Goal: Information Seeking & Learning: Learn about a topic

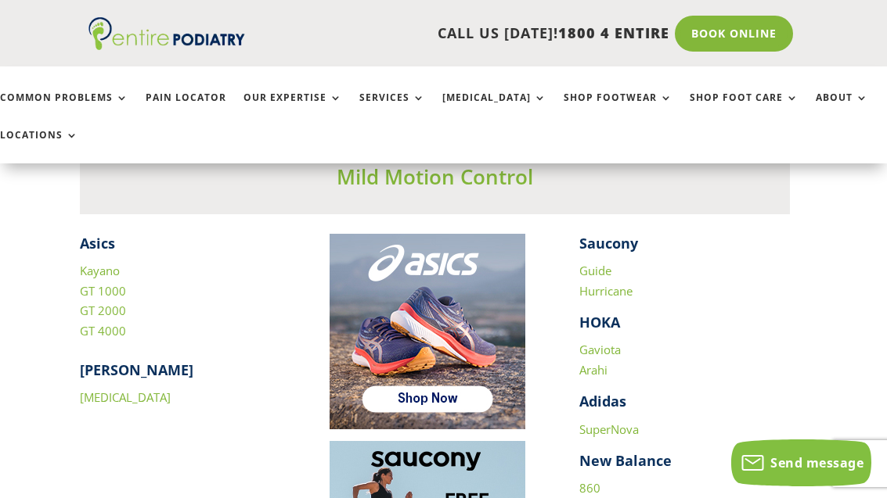
scroll to position [2064, 9]
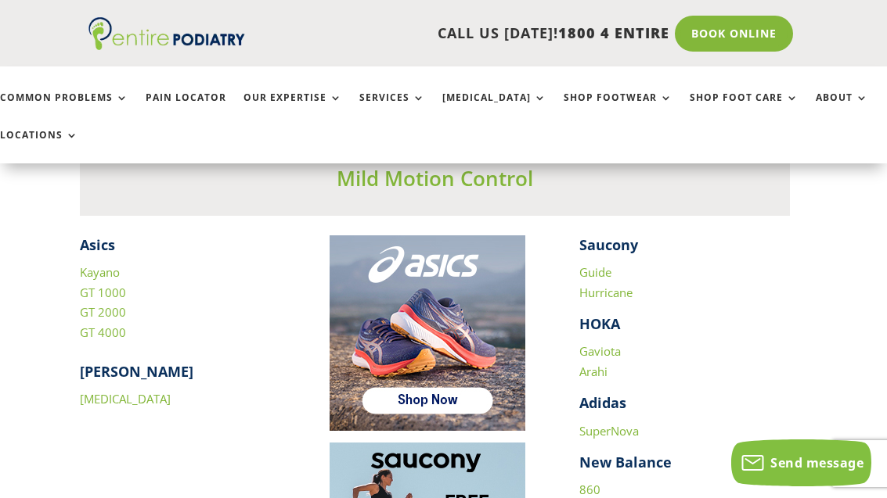
click at [609, 318] on strong "HOKA" at bounding box center [599, 324] width 41 height 19
click at [615, 315] on strong "HOKA" at bounding box center [599, 324] width 41 height 19
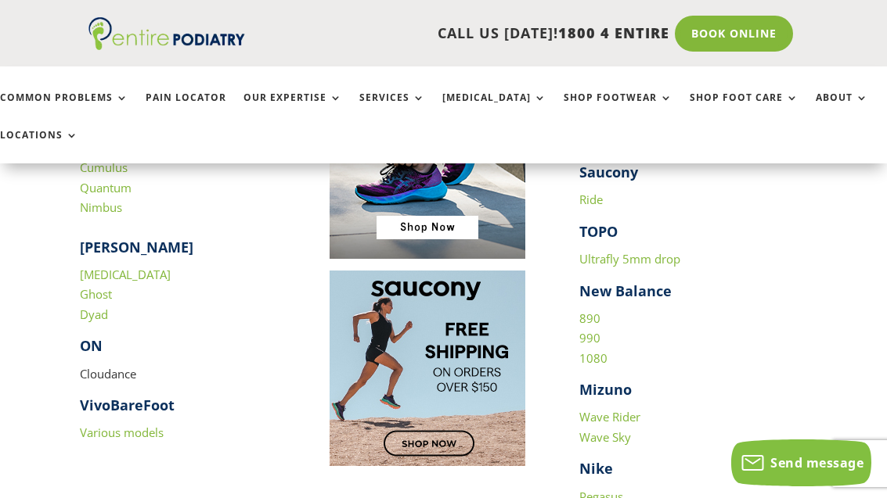
scroll to position [1586, 9]
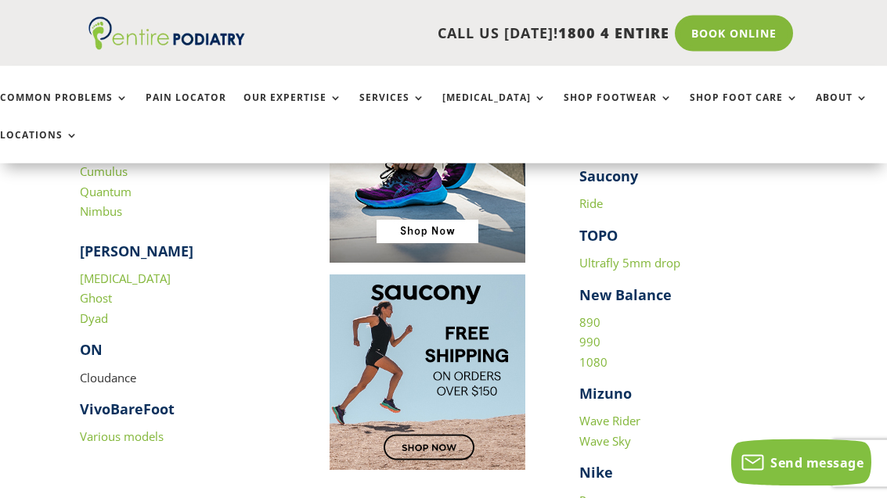
click at [107, 243] on strong "[PERSON_NAME]" at bounding box center [136, 252] width 113 height 19
click at [111, 243] on strong "[PERSON_NAME]" at bounding box center [136, 252] width 113 height 19
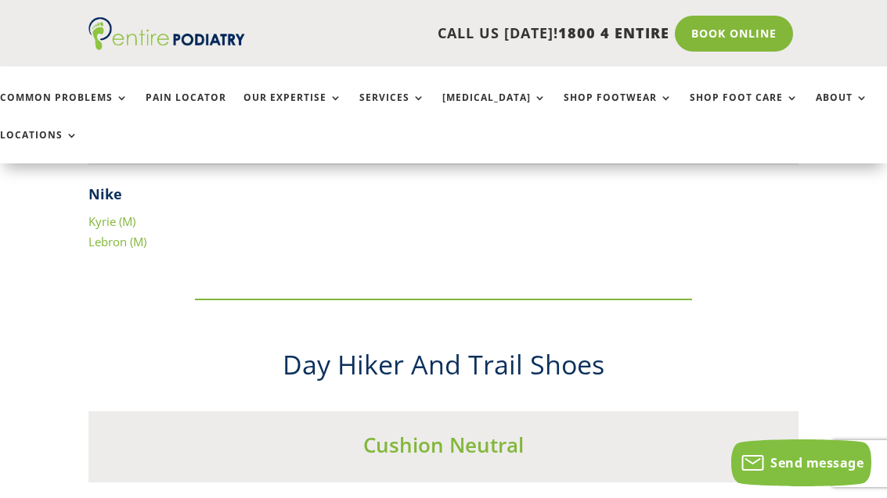
scroll to position [6533, 9]
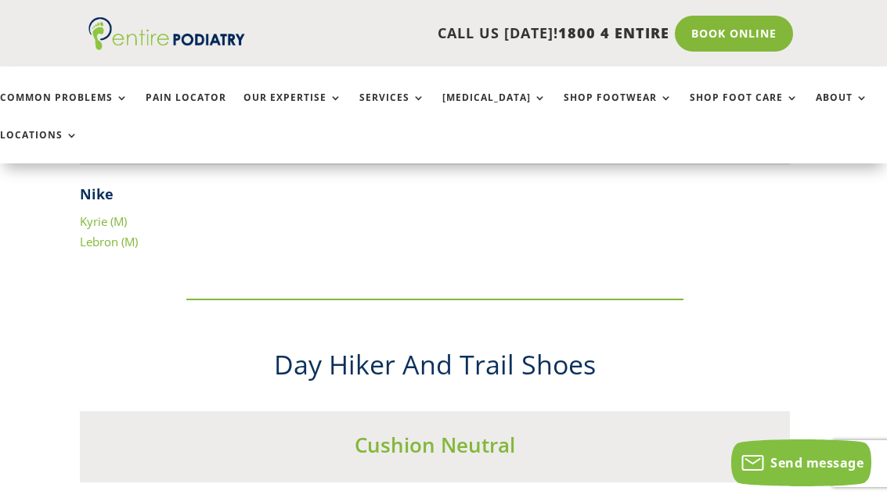
click at [815, 92] on link "About" at bounding box center [841, 109] width 52 height 34
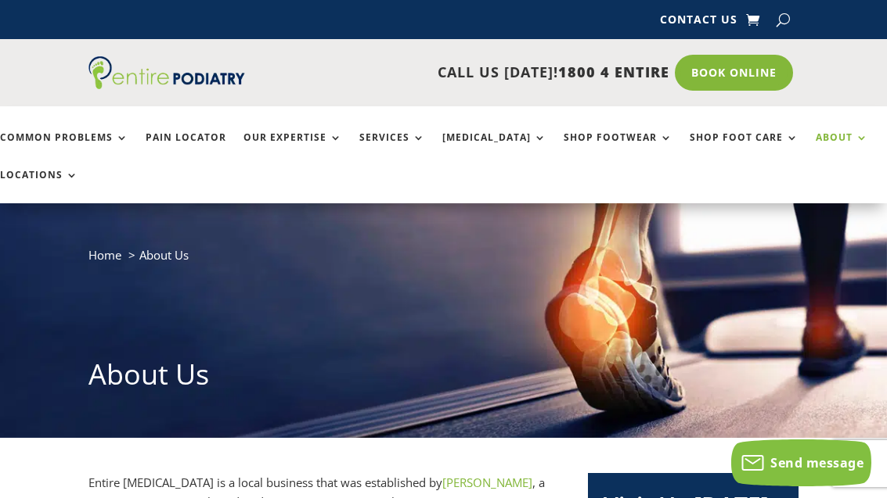
click at [85, 145] on link "Common Problems" at bounding box center [64, 149] width 128 height 34
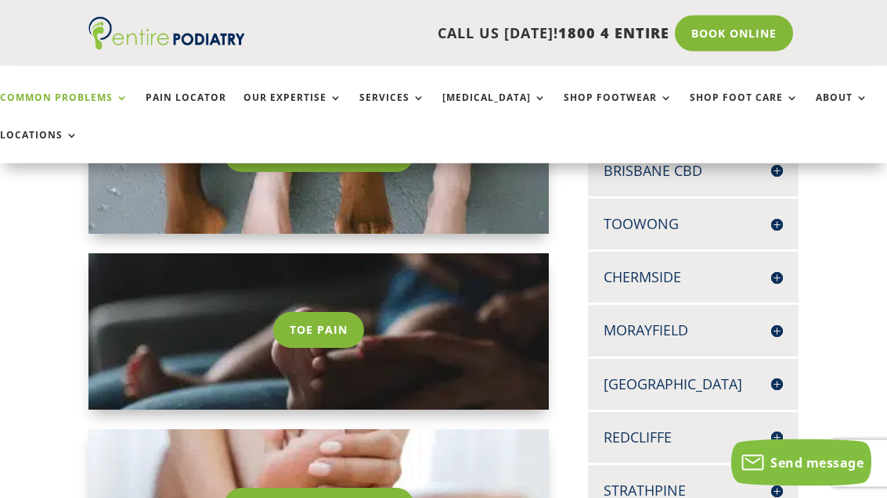
scroll to position [397, 0]
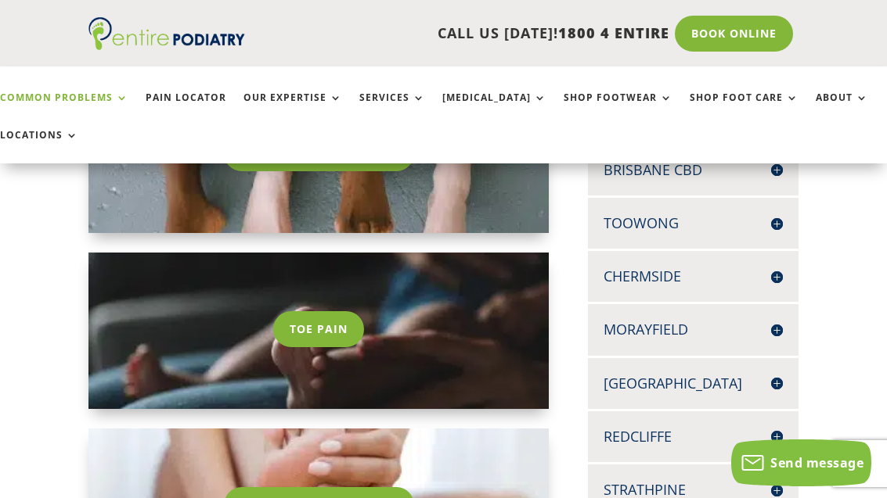
click at [329, 328] on link "Toe Pain" at bounding box center [318, 329] width 91 height 36
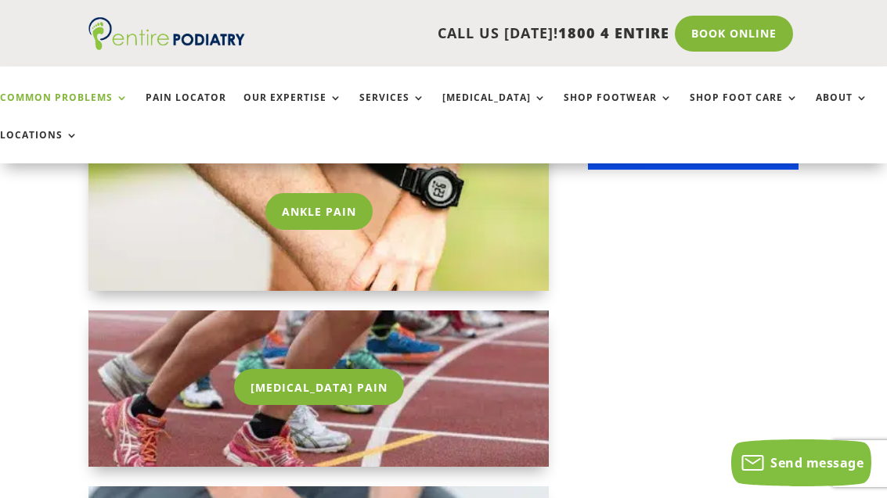
scroll to position [1395, 0]
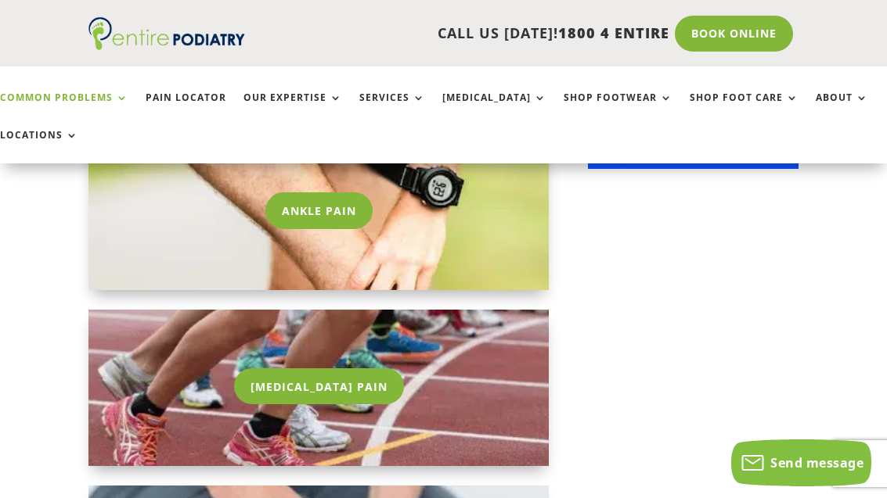
click at [325, 212] on link "Ankle Pain" at bounding box center [318, 210] width 107 height 36
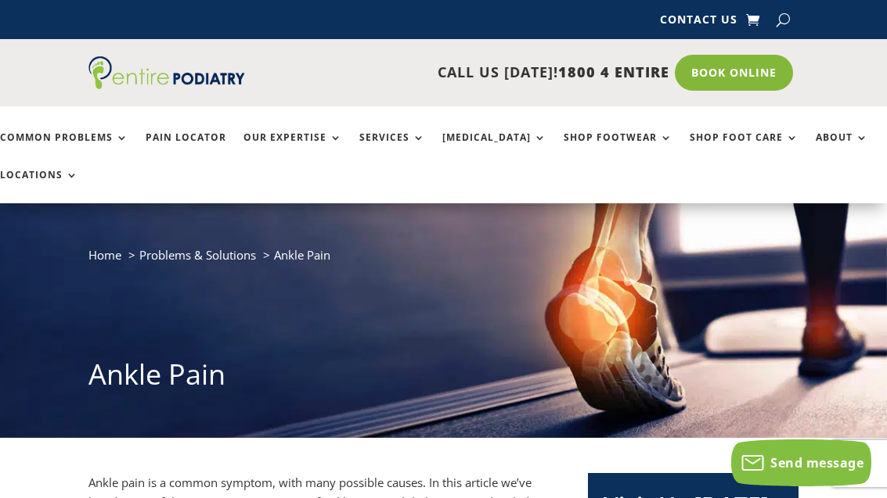
click at [458, 150] on link "[MEDICAL_DATA]" at bounding box center [494, 149] width 104 height 34
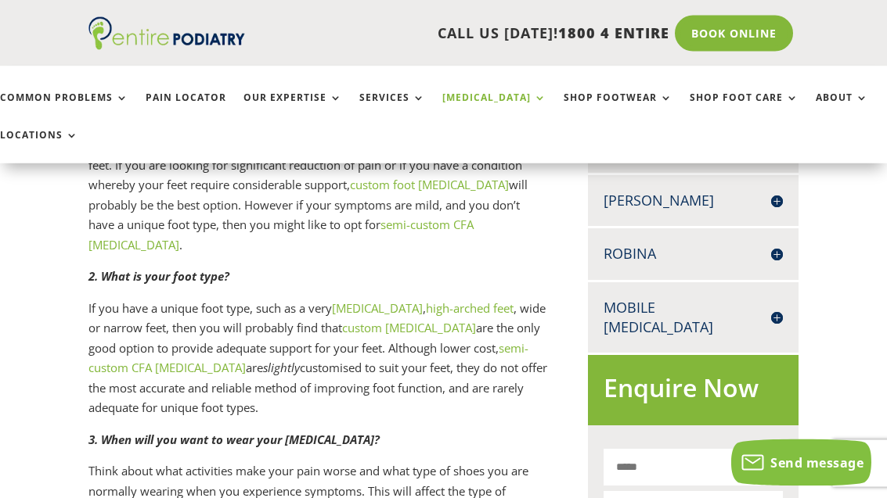
scroll to position [739, 0]
